Goal: Communication & Community: Answer question/provide support

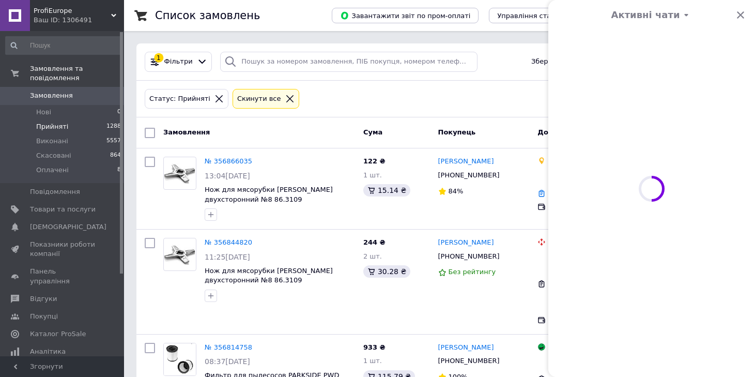
click at [739, 14] on span at bounding box center [651, 188] width 207 height 377
click at [440, 101] on div "Статус: Прийняті Cкинути все" at bounding box center [440, 99] width 594 height 24
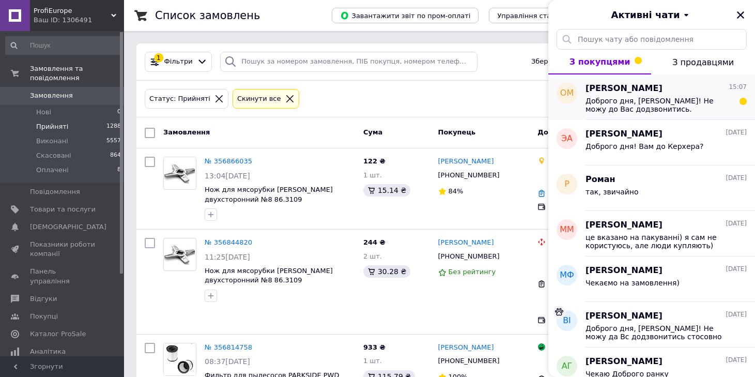
click at [666, 102] on span "Доброго дня, [PERSON_NAME]! Не можу до Вас додзвонитись. Двосторонній ніж №8 до…" at bounding box center [658, 105] width 147 height 17
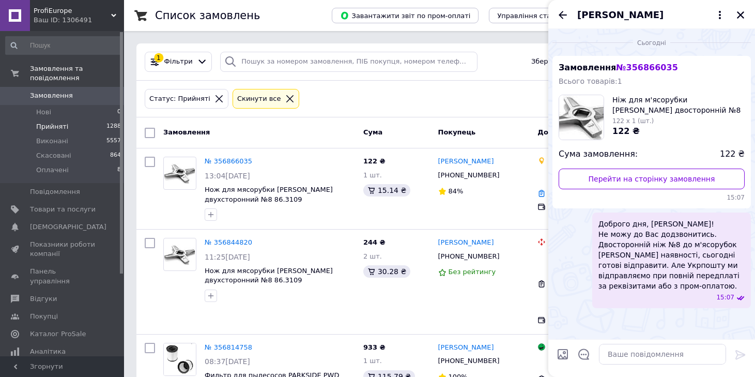
drag, startPoint x: 667, startPoint y: 262, endPoint x: 635, endPoint y: 292, distance: 43.9
click at [635, 292] on div "Доброго дня, [PERSON_NAME]! Не можу до Вас додзвонитись. Двосторонній ніж №8 до…" at bounding box center [671, 260] width 159 height 96
click at [655, 266] on span "Доброго дня, [PERSON_NAME]! Не можу до Вас додзвонитись. Двосторонній ніж №8 до…" at bounding box center [671, 255] width 146 height 72
click at [698, 248] on span "Доброго дня, [PERSON_NAME]! Не можу до Вас додзвонитись. Двосторонній ніж №8 до…" at bounding box center [671, 255] width 146 height 72
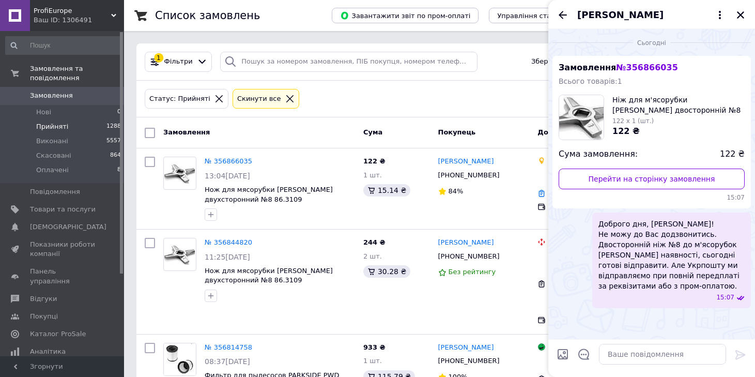
click at [670, 262] on span "Доброго дня, [PERSON_NAME]! Не можу до Вас додзвонитись. Двосторонній ніж №8 до…" at bounding box center [671, 255] width 146 height 72
drag, startPoint x: 679, startPoint y: 244, endPoint x: 679, endPoint y: 260, distance: 16.0
click at [679, 260] on span "Доброго дня, [PERSON_NAME]! Не можу до Вас додзвонитись. Двосторонній ніж №8 до…" at bounding box center [671, 255] width 146 height 72
click at [656, 260] on span "Доброго дня, [PERSON_NAME]! Не можу до Вас додзвонитись. Двосторонній ніж №8 до…" at bounding box center [671, 255] width 146 height 72
click at [638, 303] on div "Доброго дня, [PERSON_NAME]! Не можу до Вас додзвонитись. Двосторонній ніж №8 до…" at bounding box center [671, 260] width 159 height 96
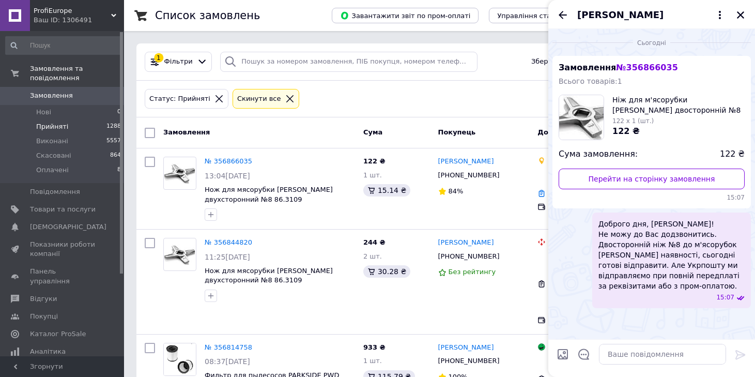
click at [681, 300] on div "15:07" at bounding box center [673, 297] width 142 height 9
click at [719, 298] on span "15:07" at bounding box center [725, 297] width 18 height 9
click at [716, 270] on span "Доброго дня, [PERSON_NAME]! Не можу до Вас додзвонитись. Двосторонній ніж №8 до…" at bounding box center [671, 255] width 146 height 72
click at [659, 260] on span "Доброго дня, [PERSON_NAME]! Не можу до Вас додзвонитись. Двосторонній ніж №8 до…" at bounding box center [671, 255] width 146 height 72
drag, startPoint x: 659, startPoint y: 260, endPoint x: 628, endPoint y: 243, distance: 35.8
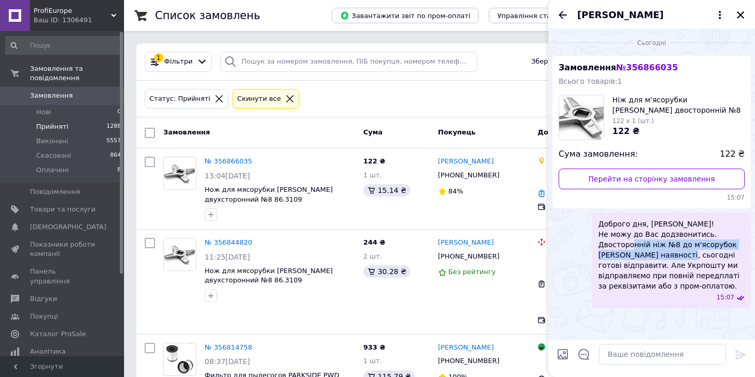
click at [628, 243] on span "Доброго дня, [PERSON_NAME]! Не можу до Вас додзвонитись. Двосторонній ніж №8 до…" at bounding box center [671, 255] width 146 height 72
drag, startPoint x: 628, startPoint y: 243, endPoint x: 671, endPoint y: 299, distance: 70.4
click at [671, 299] on div "15:07" at bounding box center [673, 297] width 142 height 9
click at [745, 12] on button "Закрити" at bounding box center [740, 15] width 12 height 12
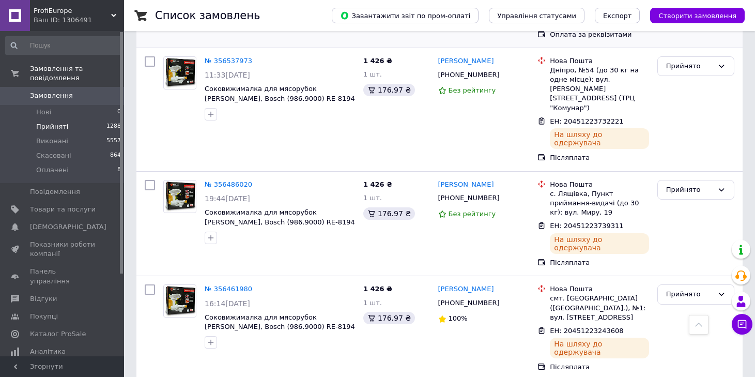
scroll to position [1728, 0]
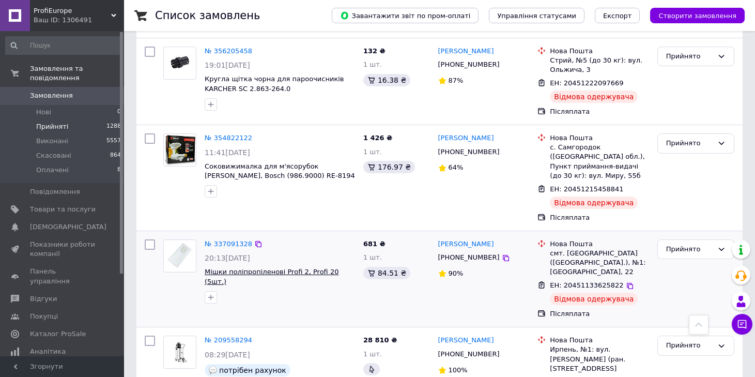
scroll to position [465, 0]
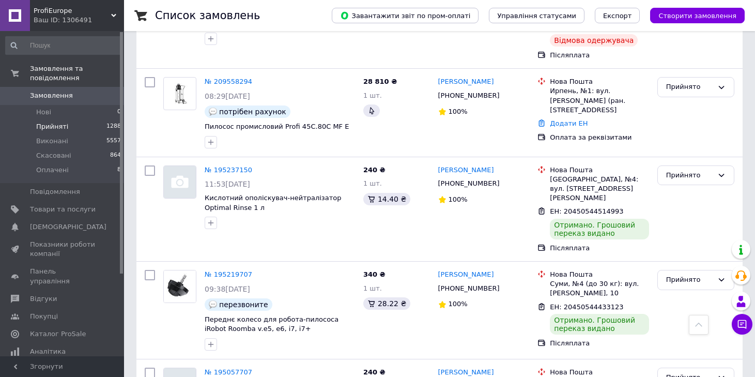
click at [51, 91] on span "Замовлення" at bounding box center [51, 95] width 43 height 9
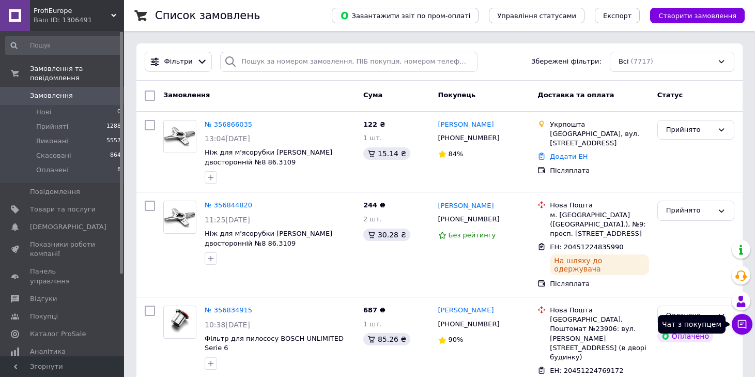
click at [739, 320] on icon at bounding box center [742, 324] width 9 height 9
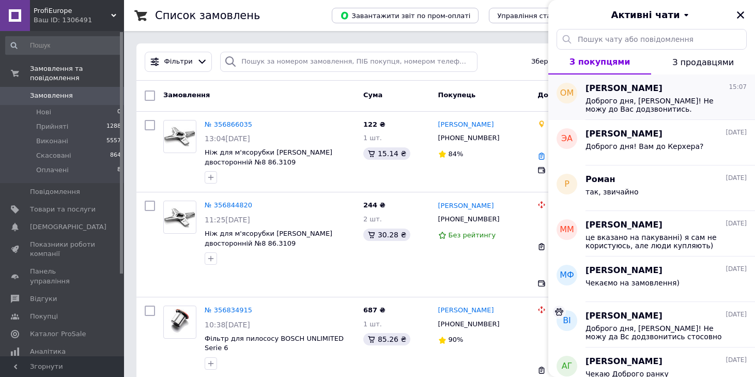
click at [650, 84] on span "[PERSON_NAME]" at bounding box center [623, 89] width 77 height 12
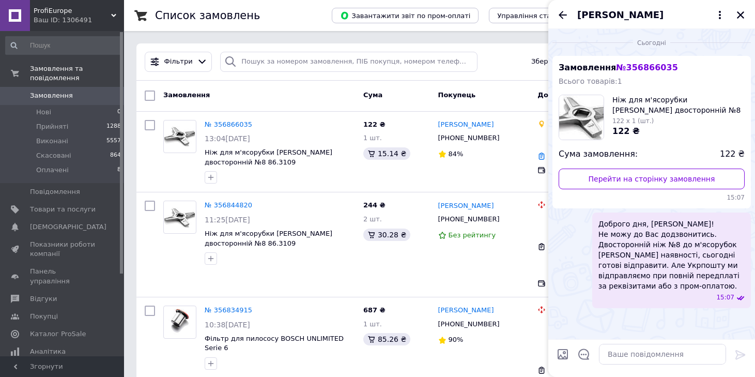
click at [652, 253] on span "Доброго дня, [PERSON_NAME]! Не можу до Вас додзвонитись. Двосторонній ніж №8 до…" at bounding box center [671, 255] width 146 height 72
drag, startPoint x: 706, startPoint y: 296, endPoint x: 674, endPoint y: 302, distance: 32.5
click at [674, 302] on div "Доброго дня, [PERSON_NAME]! Не можу до Вас додзвонитись. Двосторонній ніж №8 до…" at bounding box center [671, 260] width 159 height 96
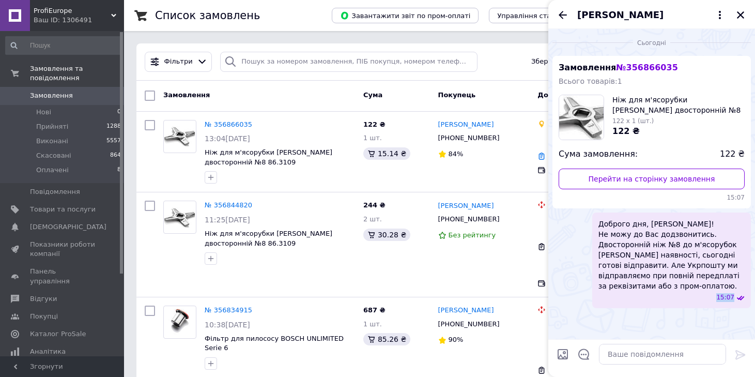
drag, startPoint x: 674, startPoint y: 302, endPoint x: 730, endPoint y: 298, distance: 57.0
click at [730, 298] on span "15:07" at bounding box center [725, 297] width 18 height 9
click at [742, 296] on icon at bounding box center [740, 297] width 8 height 8
click at [669, 292] on div "Доброго дня, [PERSON_NAME]! Не можу до Вас додзвонитись. Двосторонній ніж №8 до…" at bounding box center [671, 260] width 159 height 96
click at [626, 289] on span "Доброго дня, [PERSON_NAME]! Не можу до Вас додзвонитись. Двосторонній ніж №8 до…" at bounding box center [671, 255] width 146 height 72
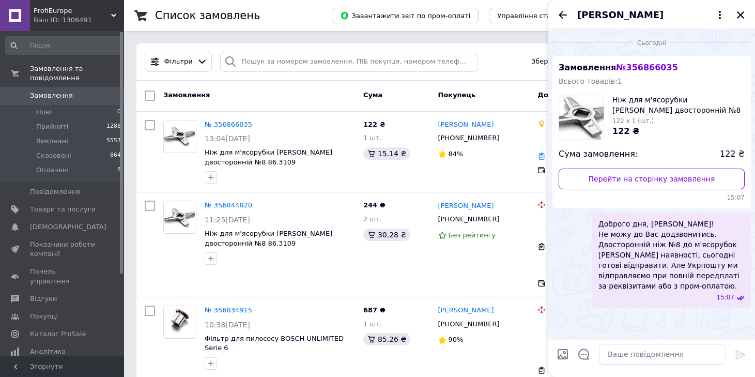
click at [630, 254] on span "Доброго дня, [PERSON_NAME]! Не можу до Вас додзвонитись. Двосторонній ніж №8 до…" at bounding box center [671, 255] width 146 height 72
click at [562, 6] on div "[PERSON_NAME]" at bounding box center [651, 14] width 207 height 29
click at [562, 12] on icon "Назад" at bounding box center [562, 15] width 8 height 8
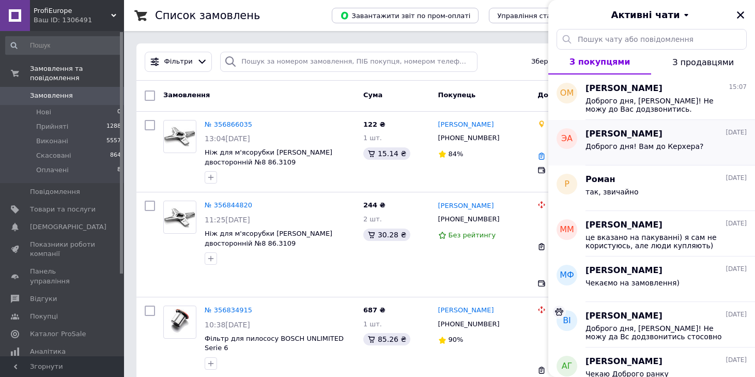
click at [615, 150] on div "Доброго дня! Вам до Керхера?" at bounding box center [644, 149] width 118 height 14
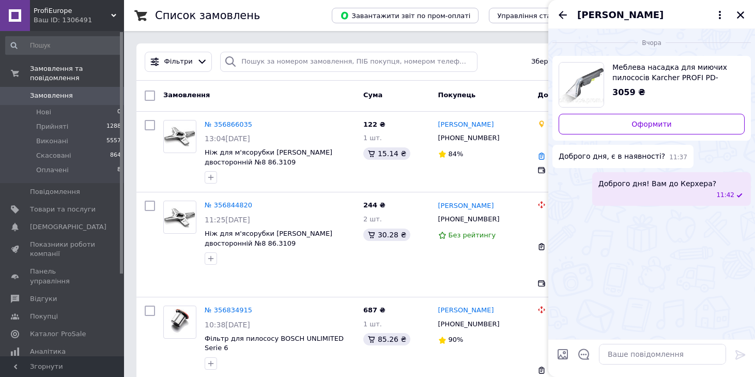
click at [670, 190] on div "Доброго дня! Вам до Керхера? 11:42" at bounding box center [671, 189] width 159 height 34
click at [629, 184] on span "Доброго дня! Вам до Керхера?" at bounding box center [657, 183] width 118 height 10
click at [652, 183] on span "Доброго дня! Вам до Керхера?" at bounding box center [657, 183] width 118 height 10
drag, startPoint x: 669, startPoint y: 186, endPoint x: 652, endPoint y: 179, distance: 18.3
click at [652, 179] on span "Доброго дня! Вам до Керхера?" at bounding box center [657, 183] width 118 height 10
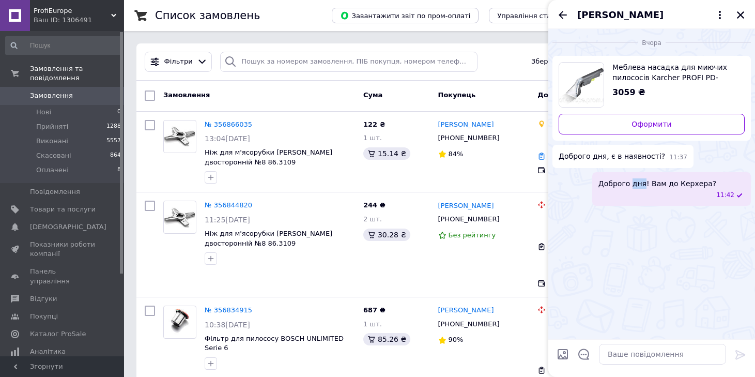
click at [651, 180] on span "Доброго дня! Вам до Керхера?" at bounding box center [657, 183] width 118 height 10
drag, startPoint x: 651, startPoint y: 180, endPoint x: 740, endPoint y: 13, distance: 189.1
click at [740, 13] on icon "Закрити" at bounding box center [740, 14] width 9 height 9
